Goal: Information Seeking & Learning: Understand process/instructions

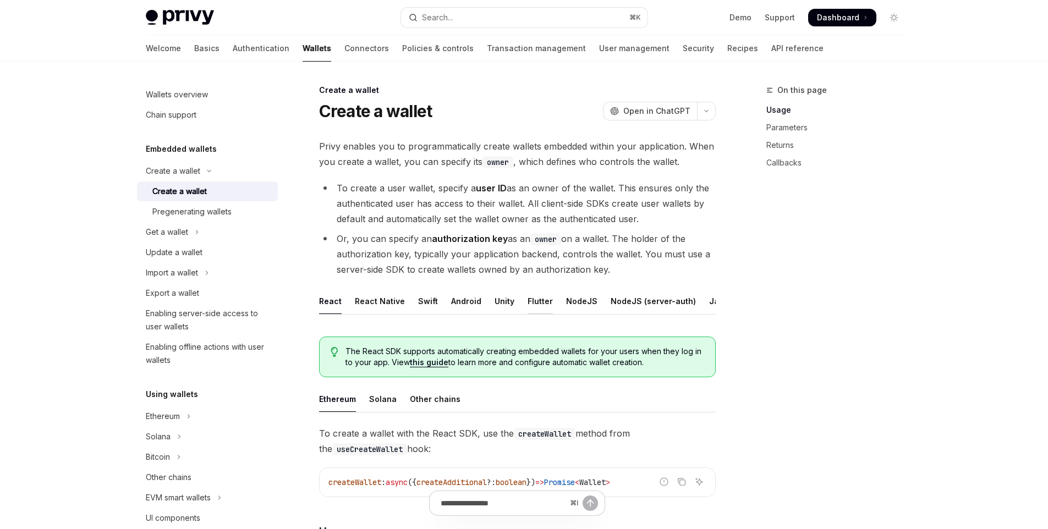
click at [533, 304] on div "Flutter" at bounding box center [540, 301] width 25 height 26
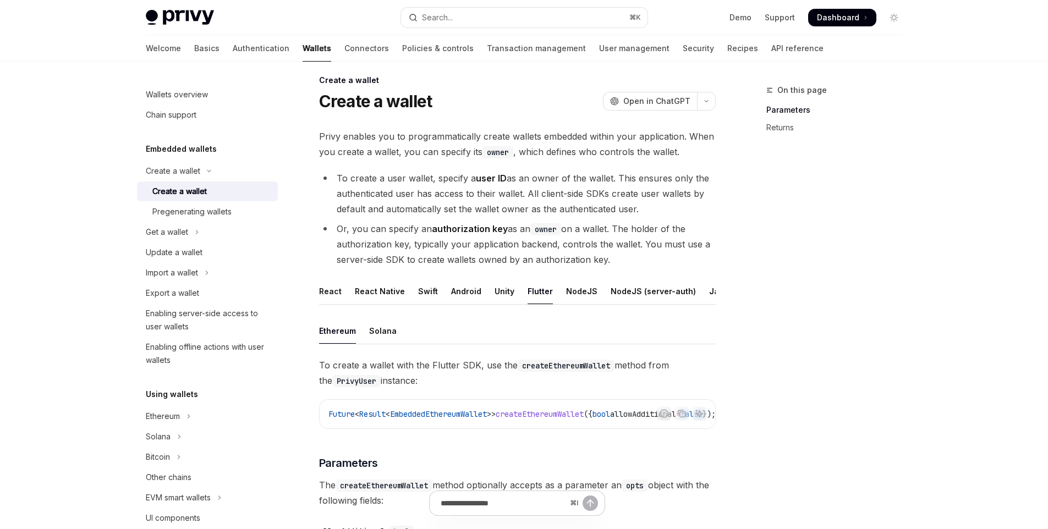
scroll to position [13, 0]
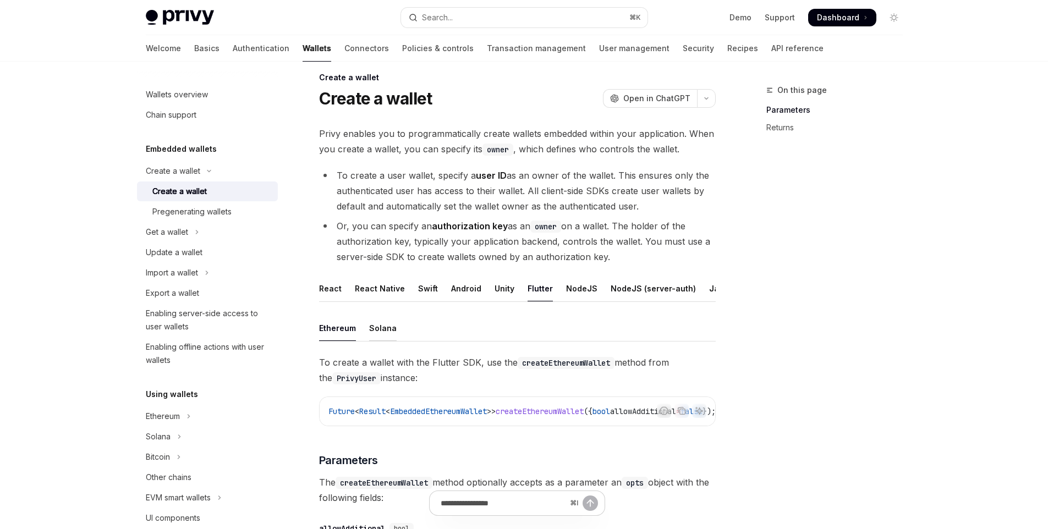
click at [382, 334] on div "Solana" at bounding box center [383, 328] width 28 height 26
type textarea "*"
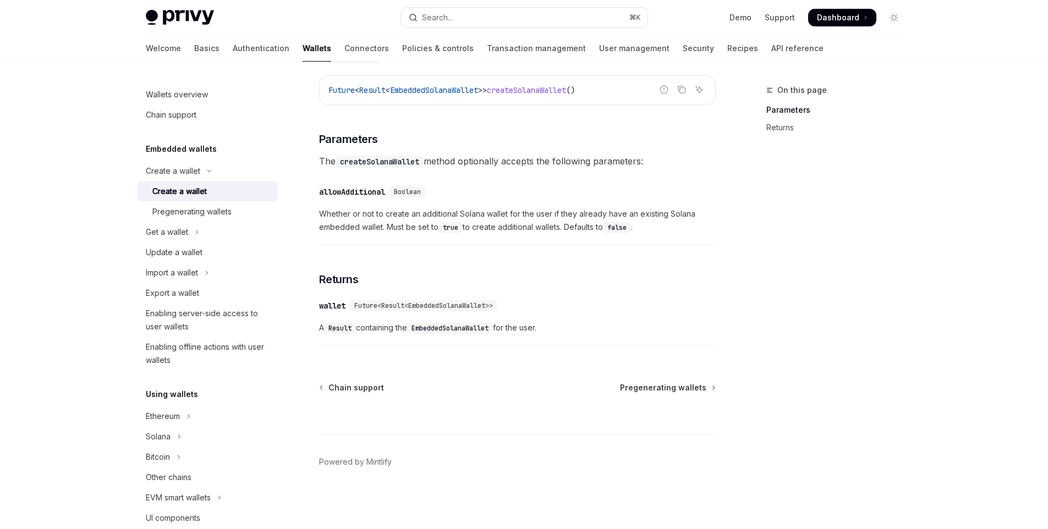
scroll to position [42, 0]
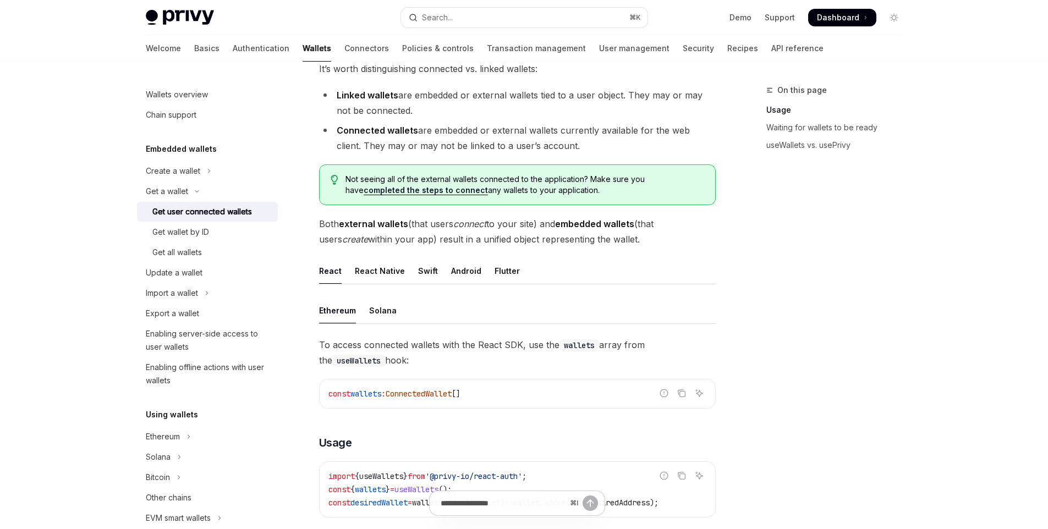
scroll to position [318, 0]
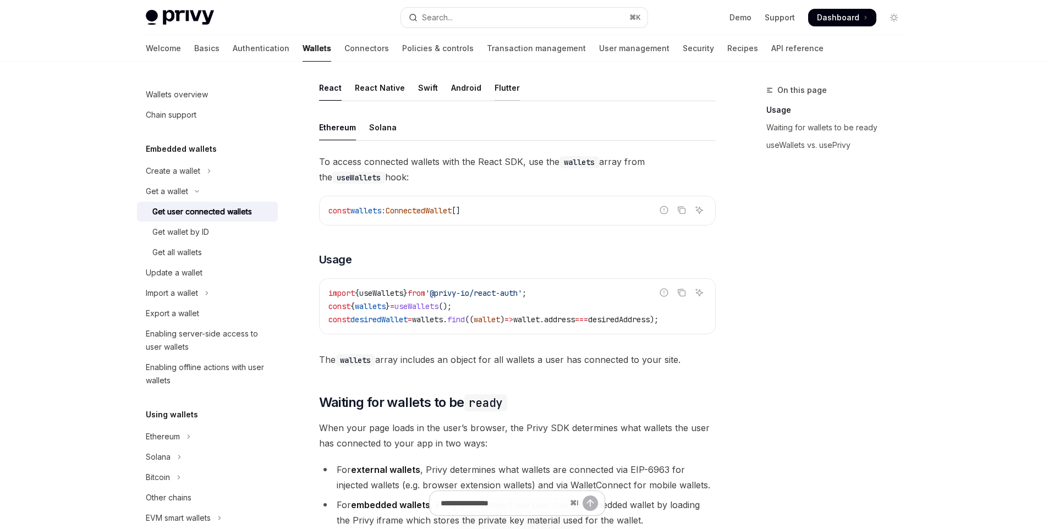
click at [495, 83] on div "Flutter" at bounding box center [507, 88] width 25 height 26
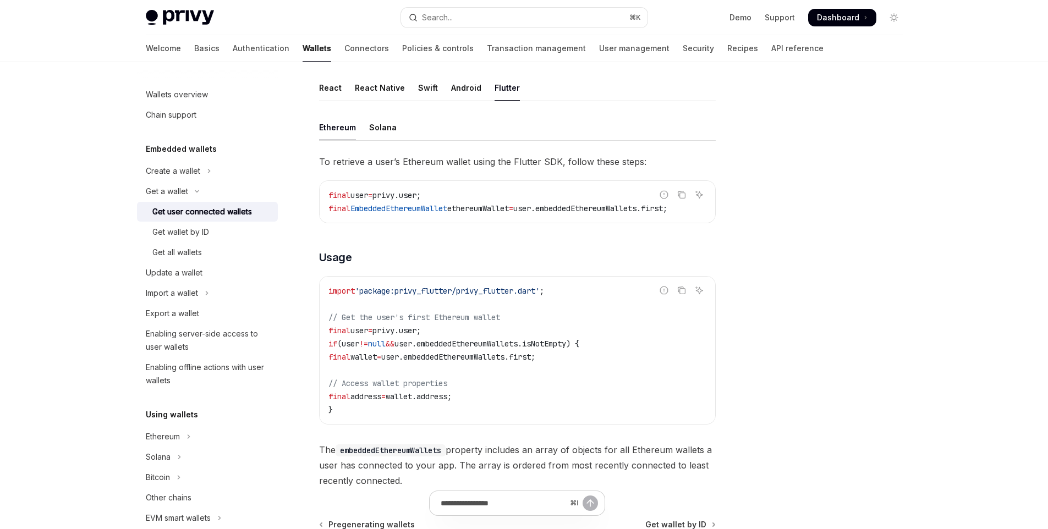
click at [412, 0] on div "Privy Docs home page Search... ⌘ K Demo Support Dashboard Dashboard Search..." at bounding box center [524, 17] width 757 height 35
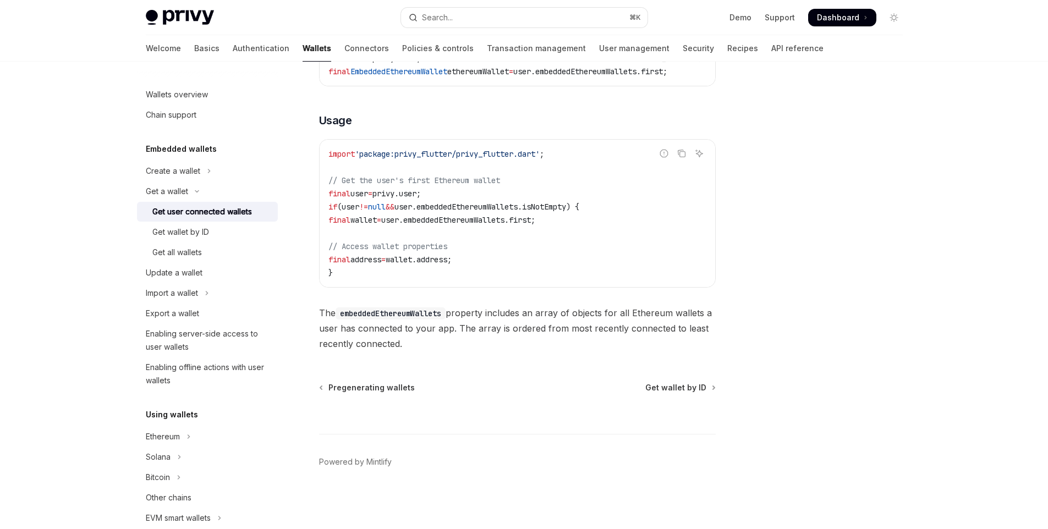
scroll to position [460, 0]
click at [232, 291] on button "Import a wallet" at bounding box center [207, 293] width 141 height 20
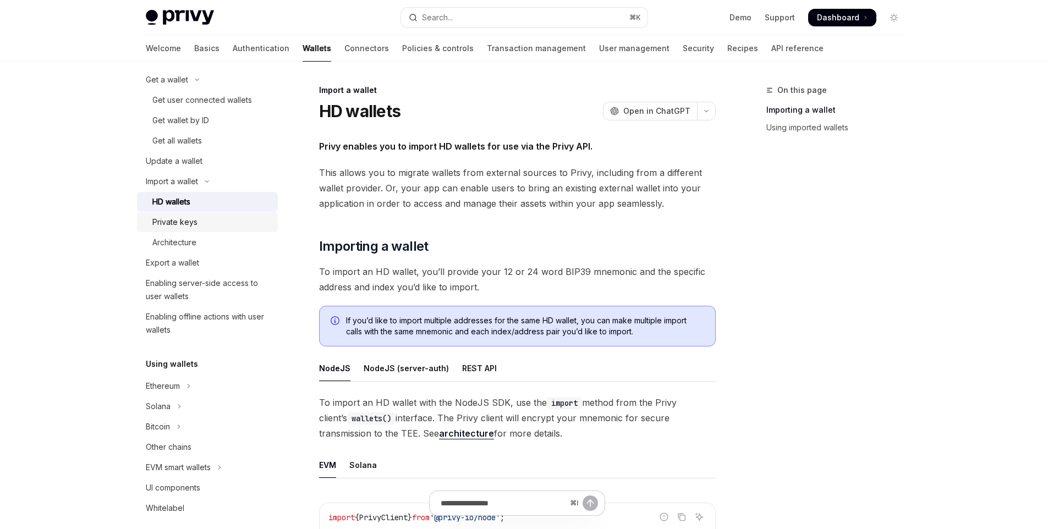
scroll to position [123, 0]
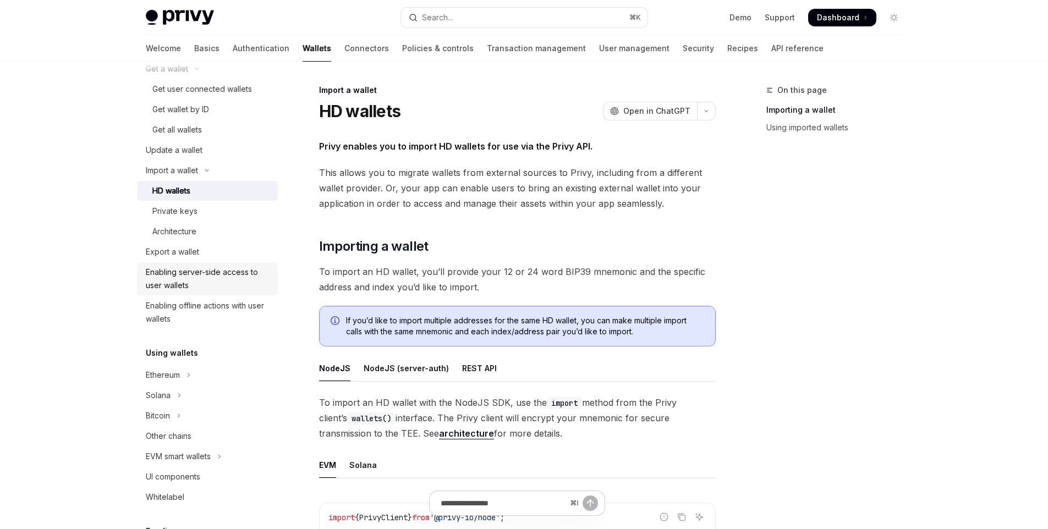
click at [214, 278] on div "Enabling server-side access to user wallets" at bounding box center [208, 279] width 125 height 26
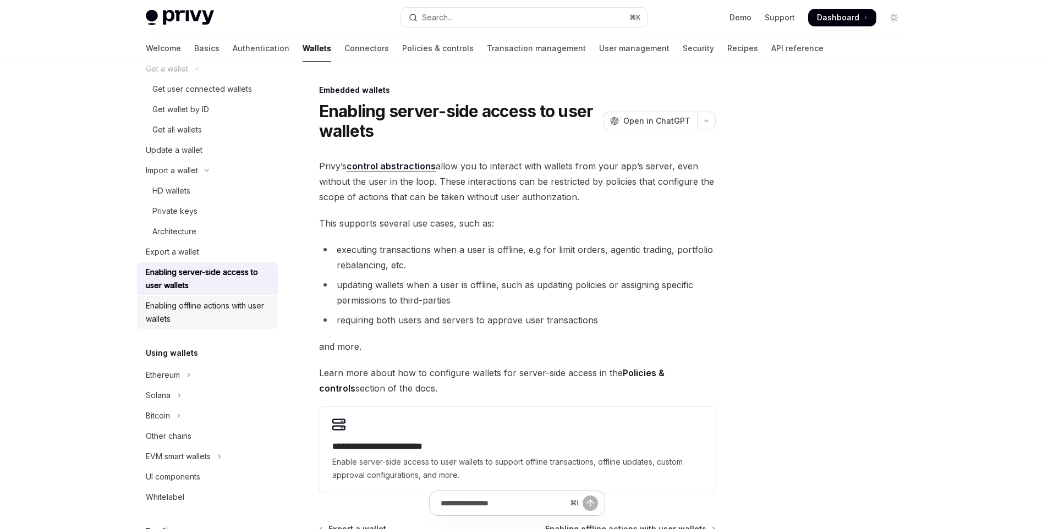
click at [214, 308] on div "Enabling offline actions with user wallets" at bounding box center [208, 312] width 125 height 26
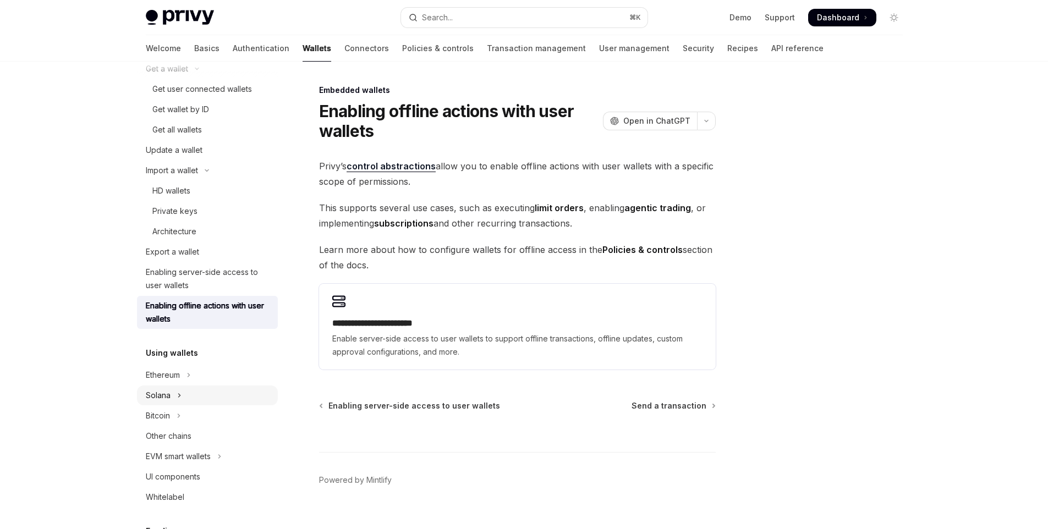
click at [214, 395] on button "Solana" at bounding box center [207, 396] width 141 height 20
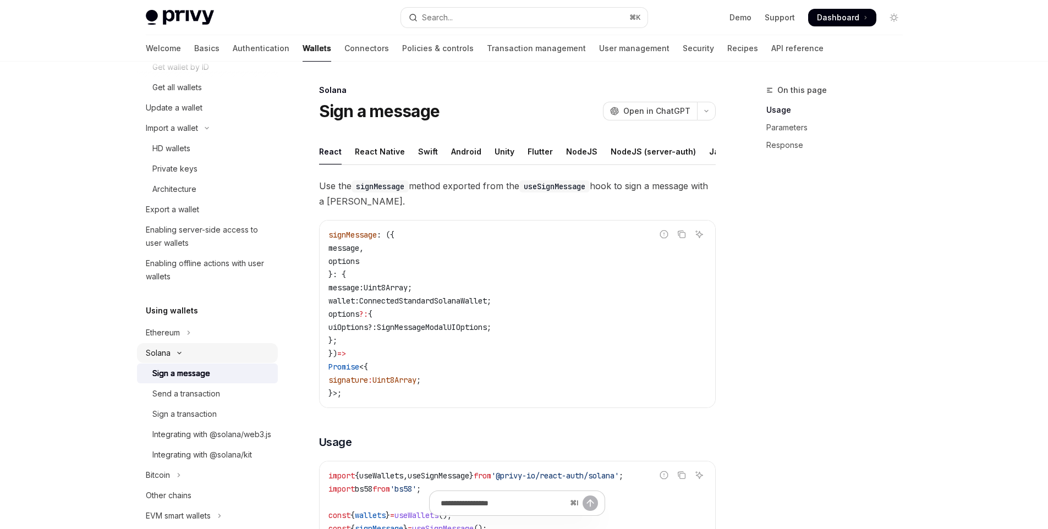
scroll to position [185, 0]
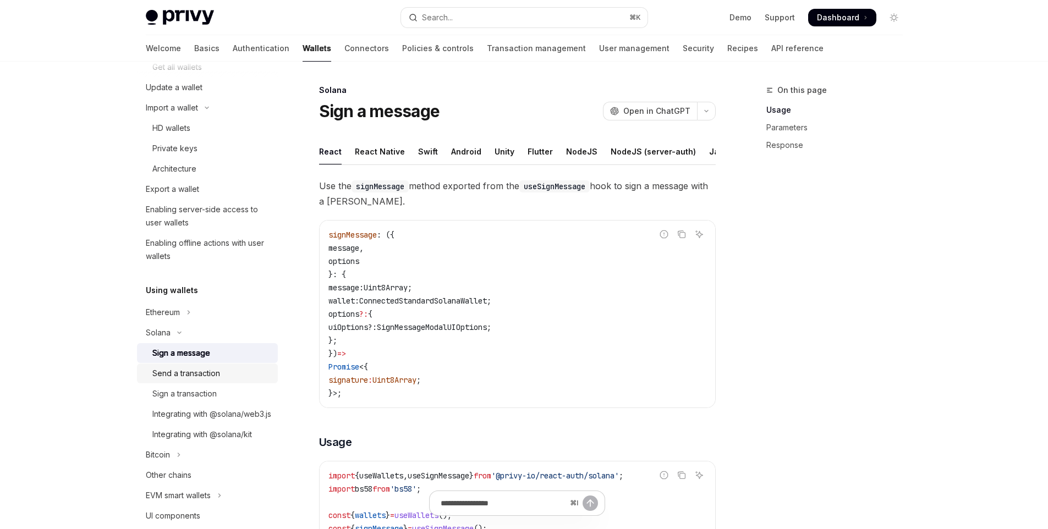
click at [225, 379] on div "Send a transaction" at bounding box center [211, 373] width 119 height 13
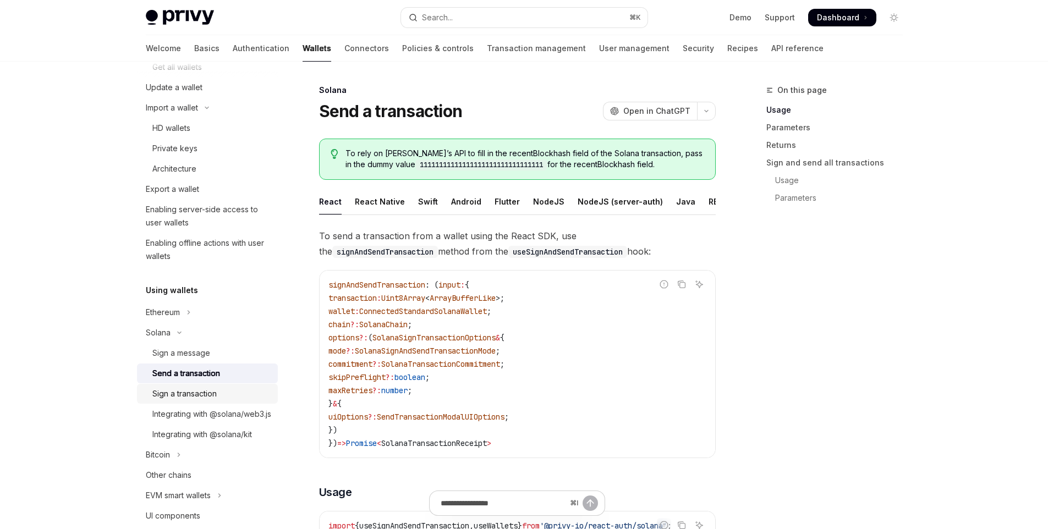
click at [224, 397] on div "Sign a transaction" at bounding box center [211, 393] width 119 height 13
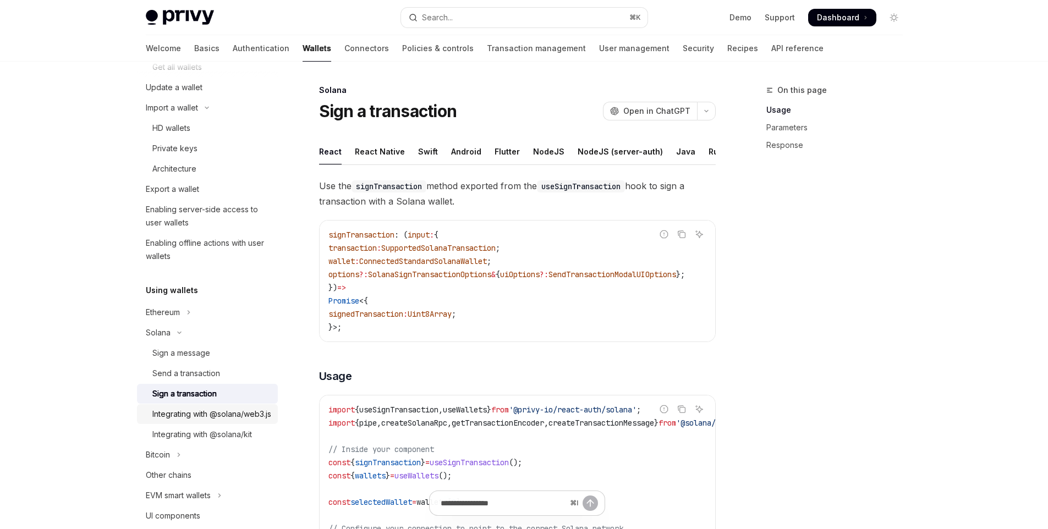
click at [222, 421] on div "Integrating with @solana/web3.js" at bounding box center [211, 414] width 119 height 13
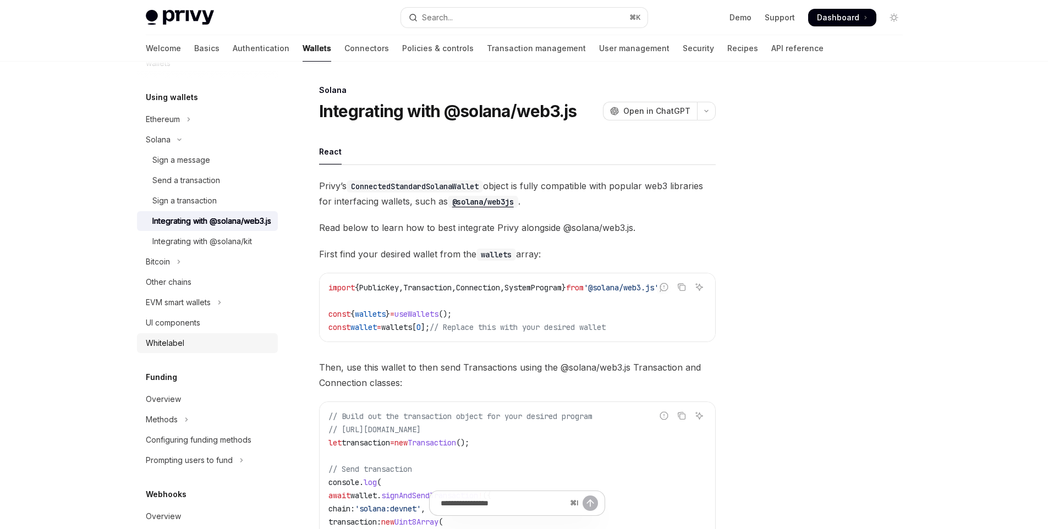
scroll to position [404, 0]
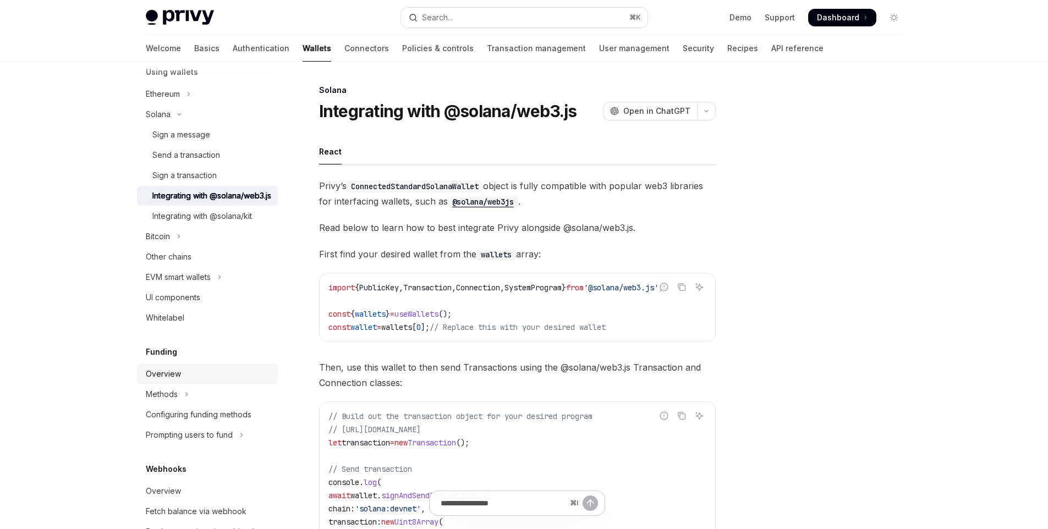
click at [223, 381] on div "Overview" at bounding box center [208, 374] width 125 height 13
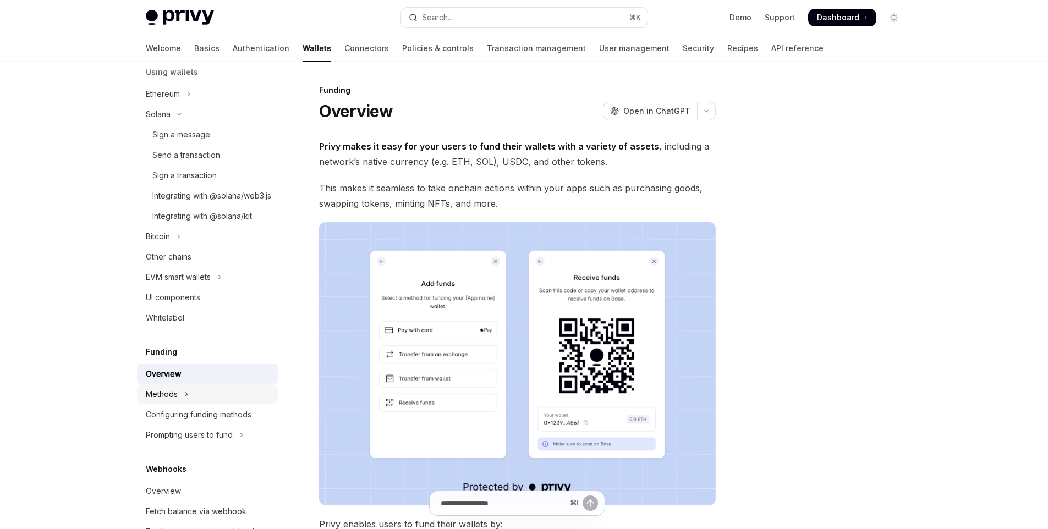
click at [221, 404] on button "Methods" at bounding box center [207, 395] width 141 height 20
type textarea "*"
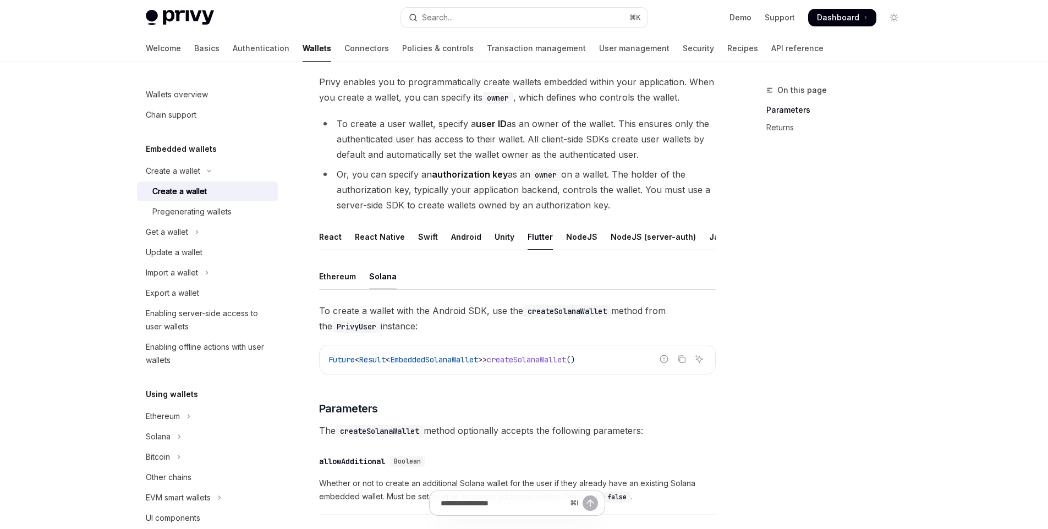
scroll to position [66, 0]
click at [420, 13] on div "Search..." at bounding box center [431, 17] width 44 height 13
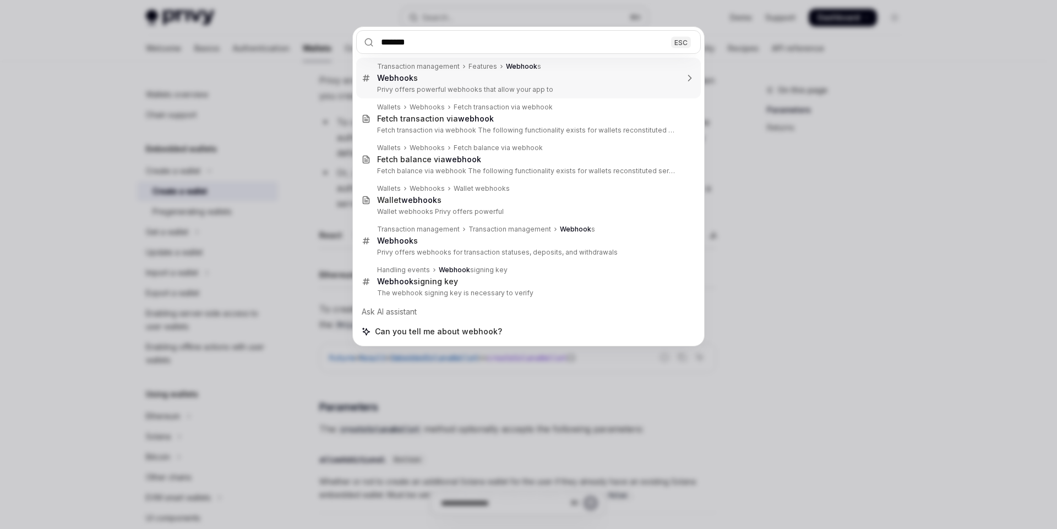
type input "******"
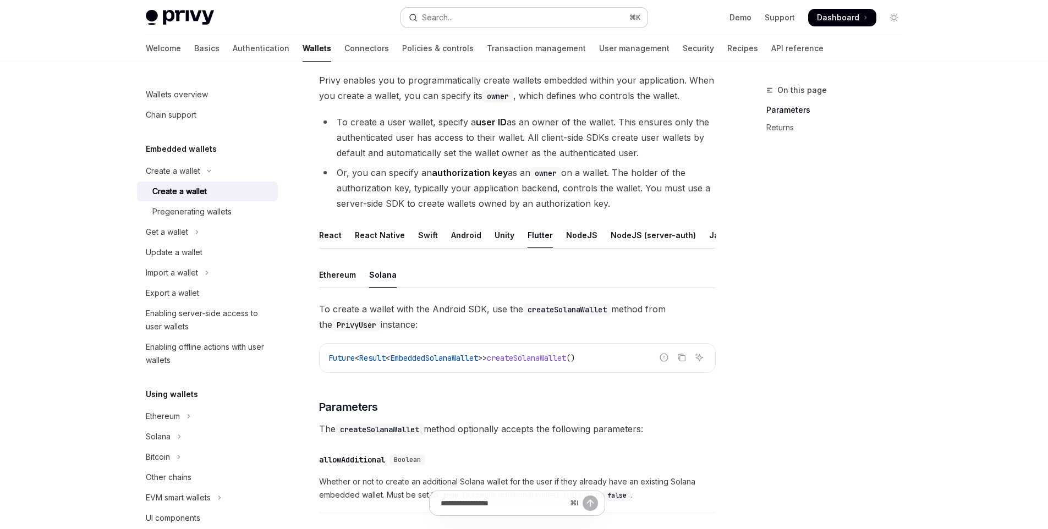
type textarea "*"
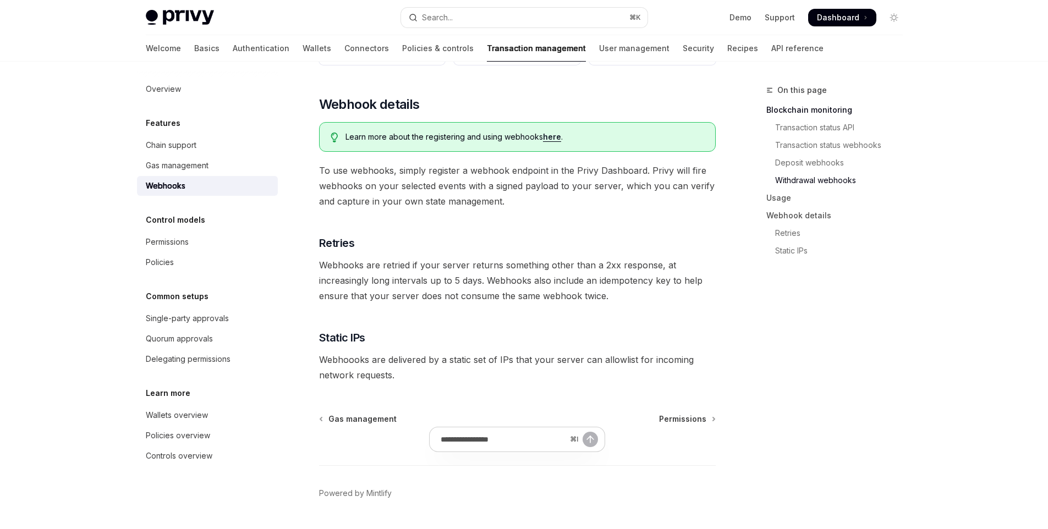
scroll to position [644, 0]
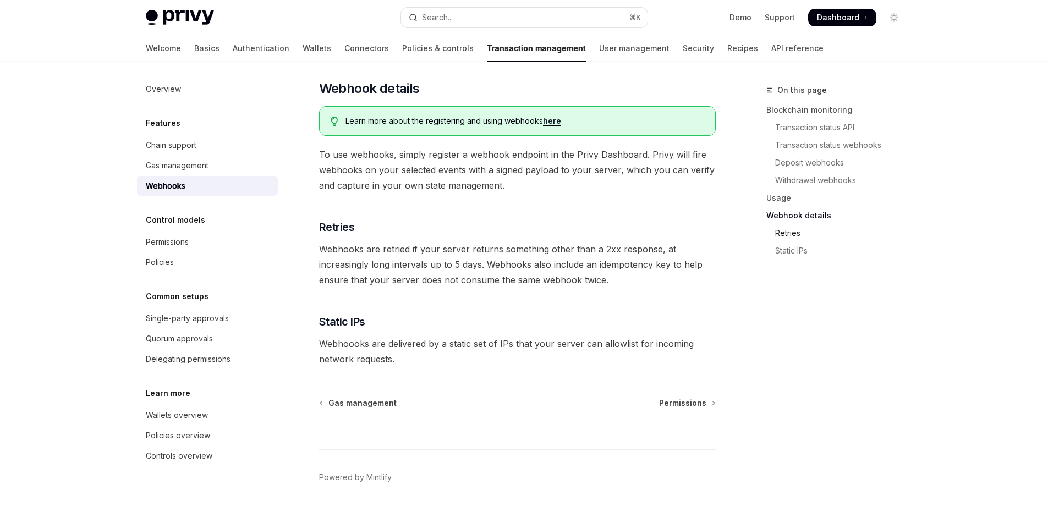
click at [794, 236] on link "Retries" at bounding box center [839, 234] width 145 height 18
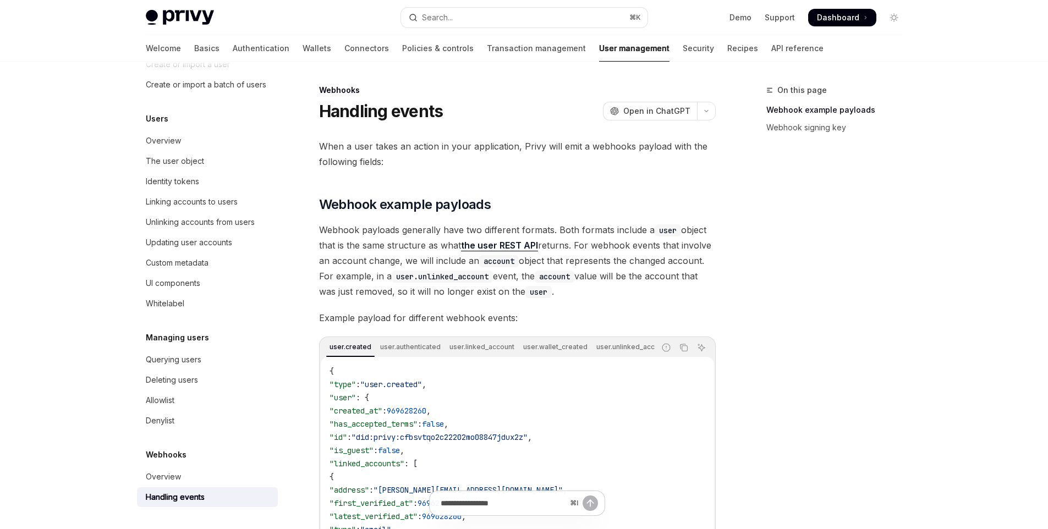
scroll to position [451, 0]
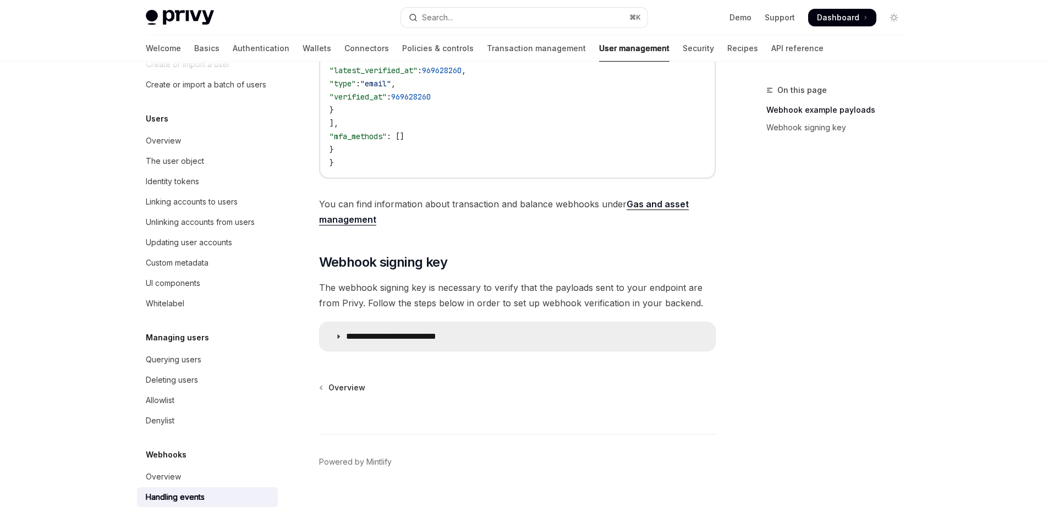
click at [378, 336] on p "**********" at bounding box center [407, 336] width 122 height 11
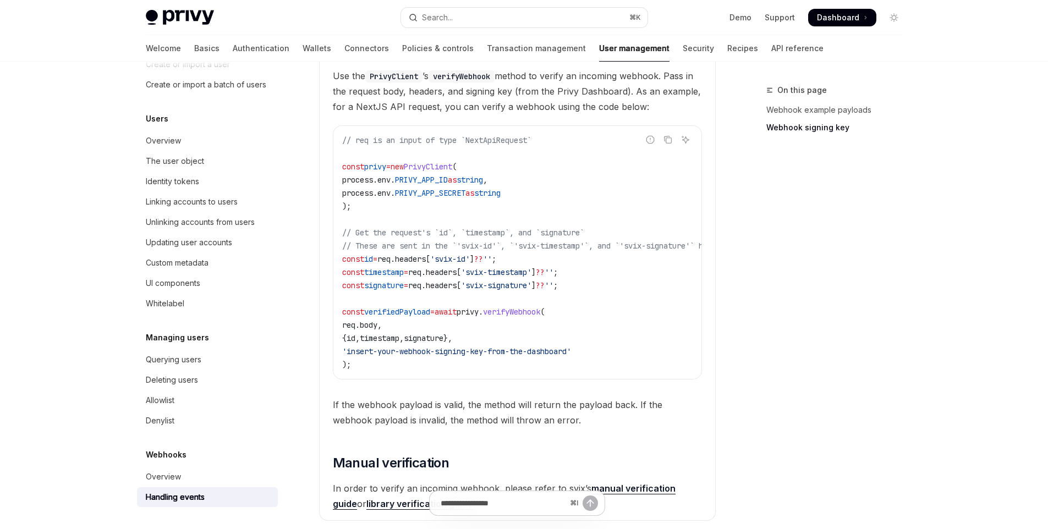
scroll to position [906, 0]
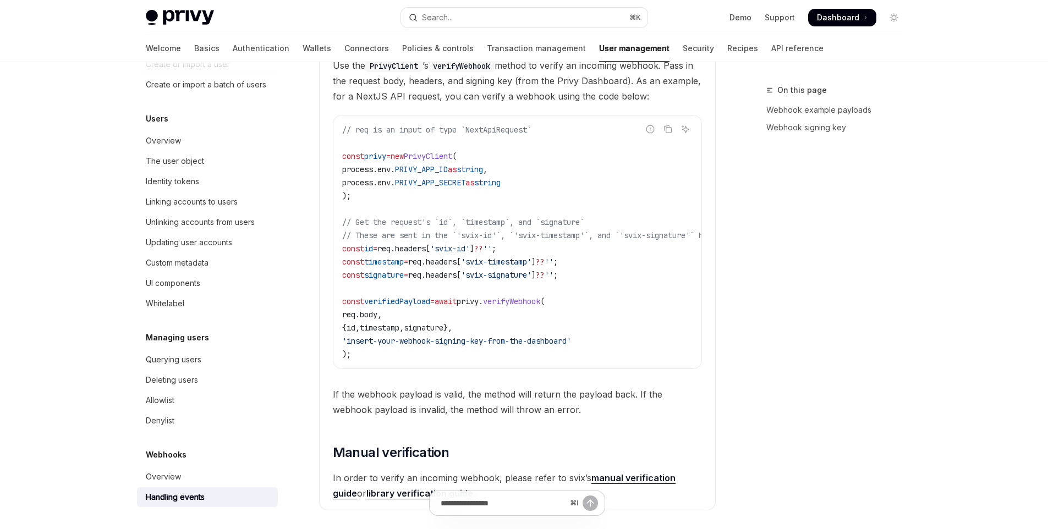
click at [527, 307] on span "verifyWebhook" at bounding box center [511, 302] width 57 height 10
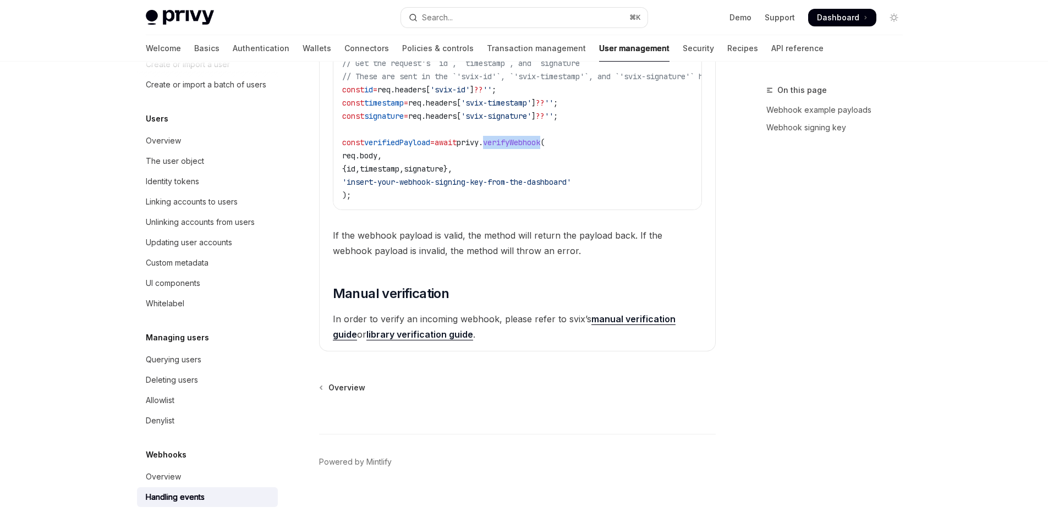
scroll to position [1074, 0]
click at [435, 335] on link "library verification guide" at bounding box center [420, 335] width 107 height 12
